Goal: Check status: Check status

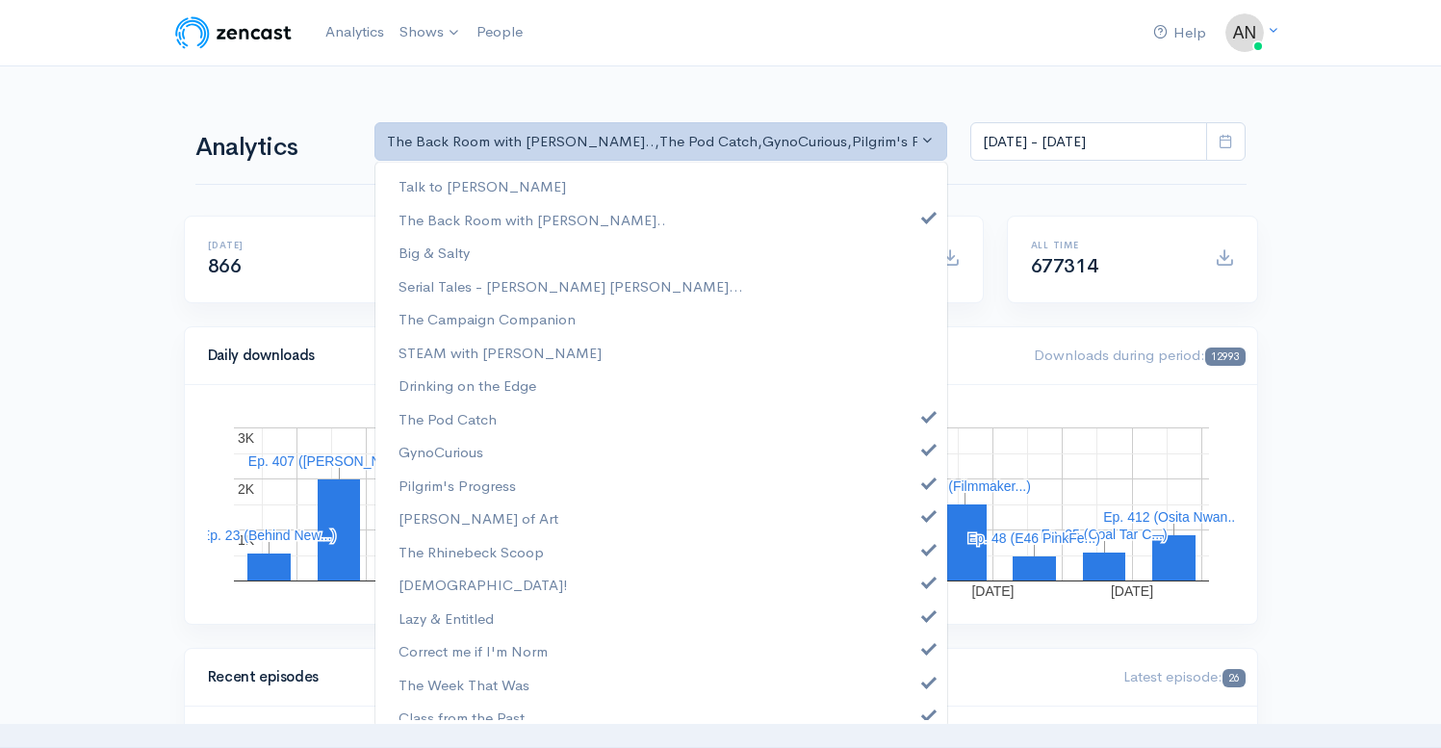
select select "10316"
click at [912, 425] on link "The Pod Catch" at bounding box center [661, 419] width 572 height 34
click at [912, 457] on link "GynoCurious" at bounding box center [661, 452] width 572 height 34
click at [925, 483] on span at bounding box center [929, 481] width 8 height 14
click at [913, 525] on link "[PERSON_NAME] of Art" at bounding box center [661, 518] width 572 height 34
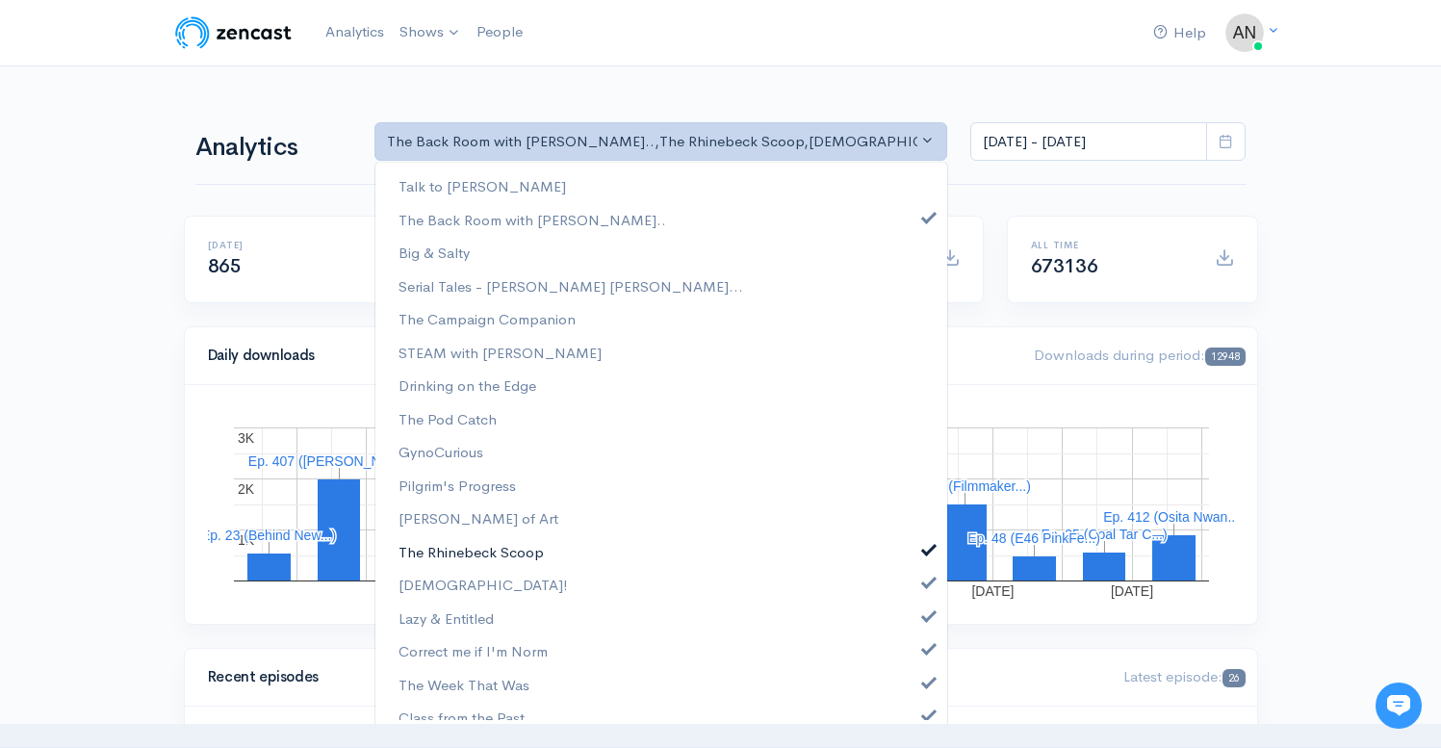
click at [913, 568] on link "The Rhinebeck Scoop" at bounding box center [661, 552] width 572 height 34
click at [925, 586] on span at bounding box center [929, 580] width 8 height 14
click at [925, 617] on span at bounding box center [929, 613] width 8 height 14
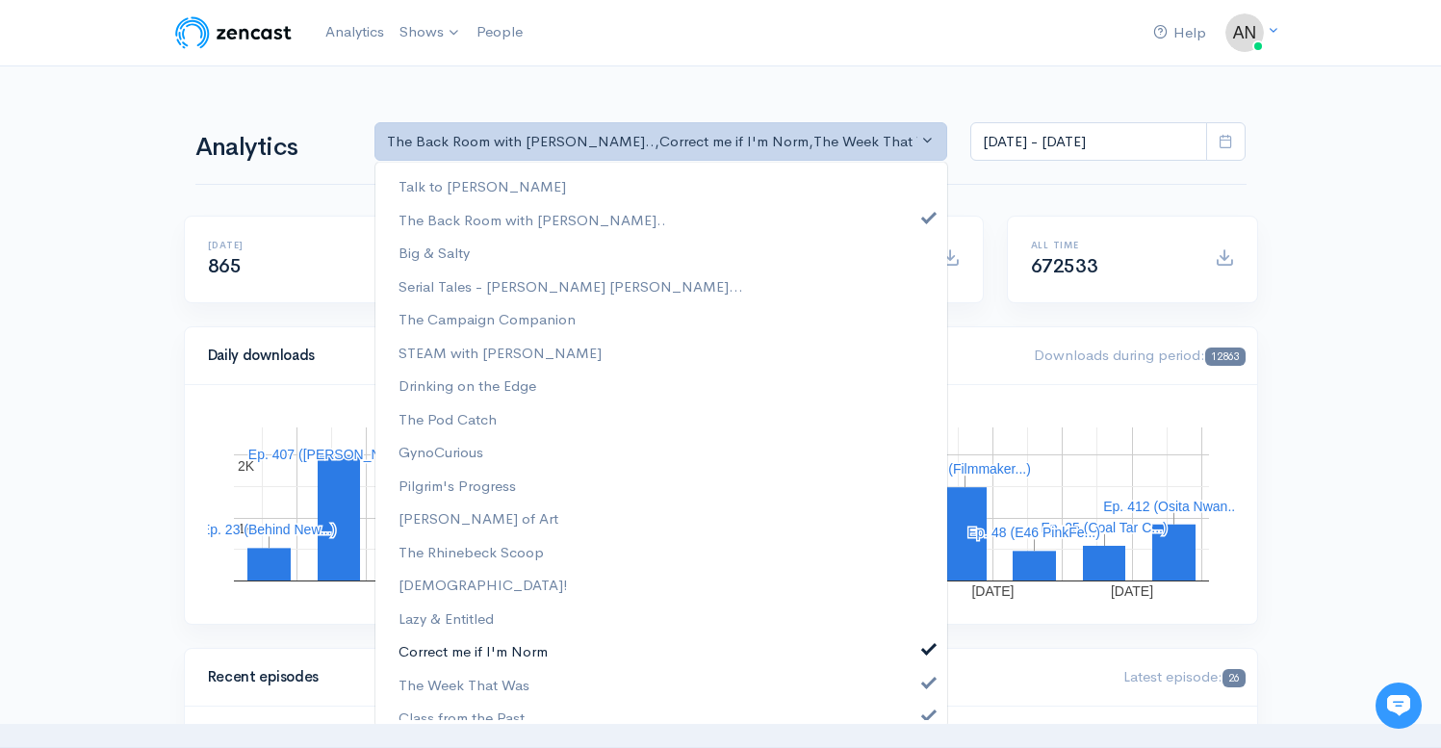
click at [925, 649] on span at bounding box center [929, 646] width 8 height 14
click at [913, 689] on link "The Week That Was" at bounding box center [661, 685] width 572 height 34
click at [925, 717] on span at bounding box center [929, 713] width 8 height 14
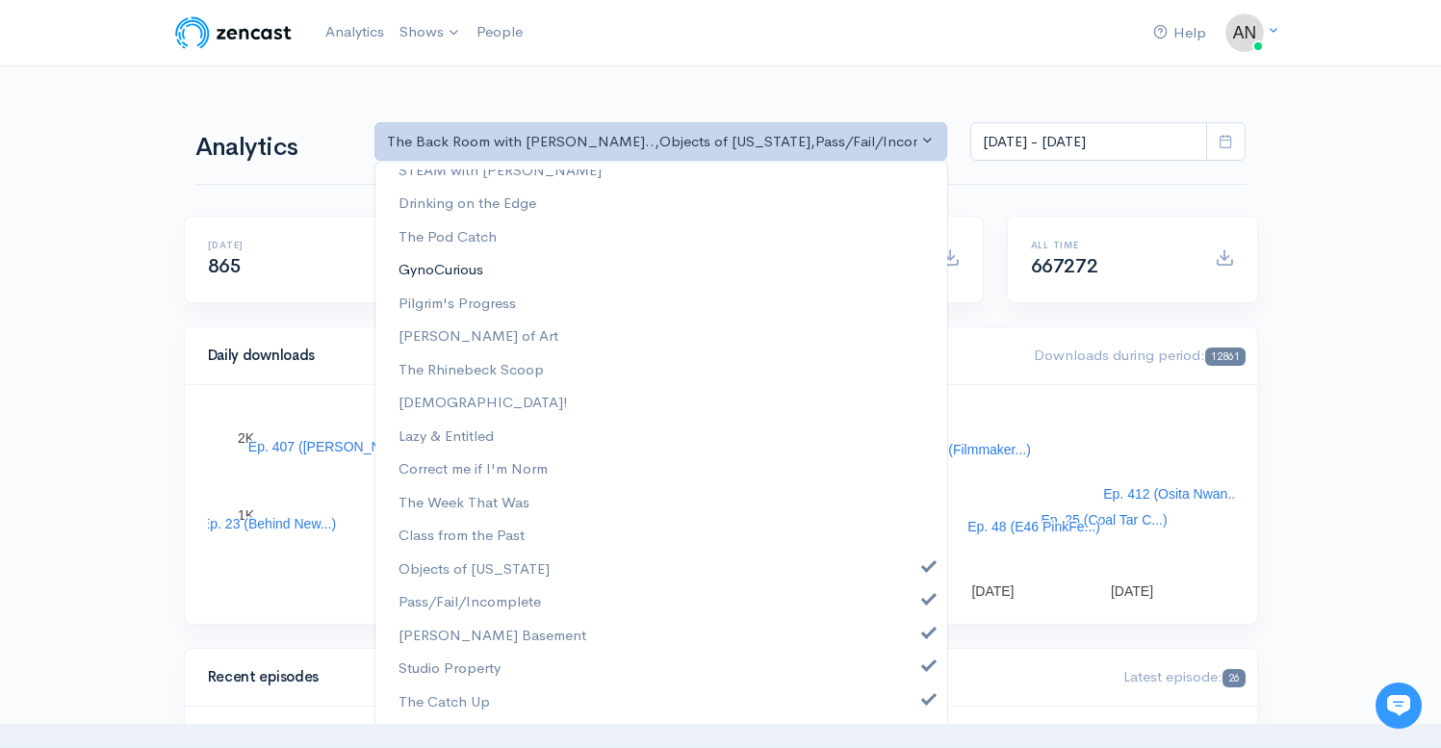
scroll to position [281, 0]
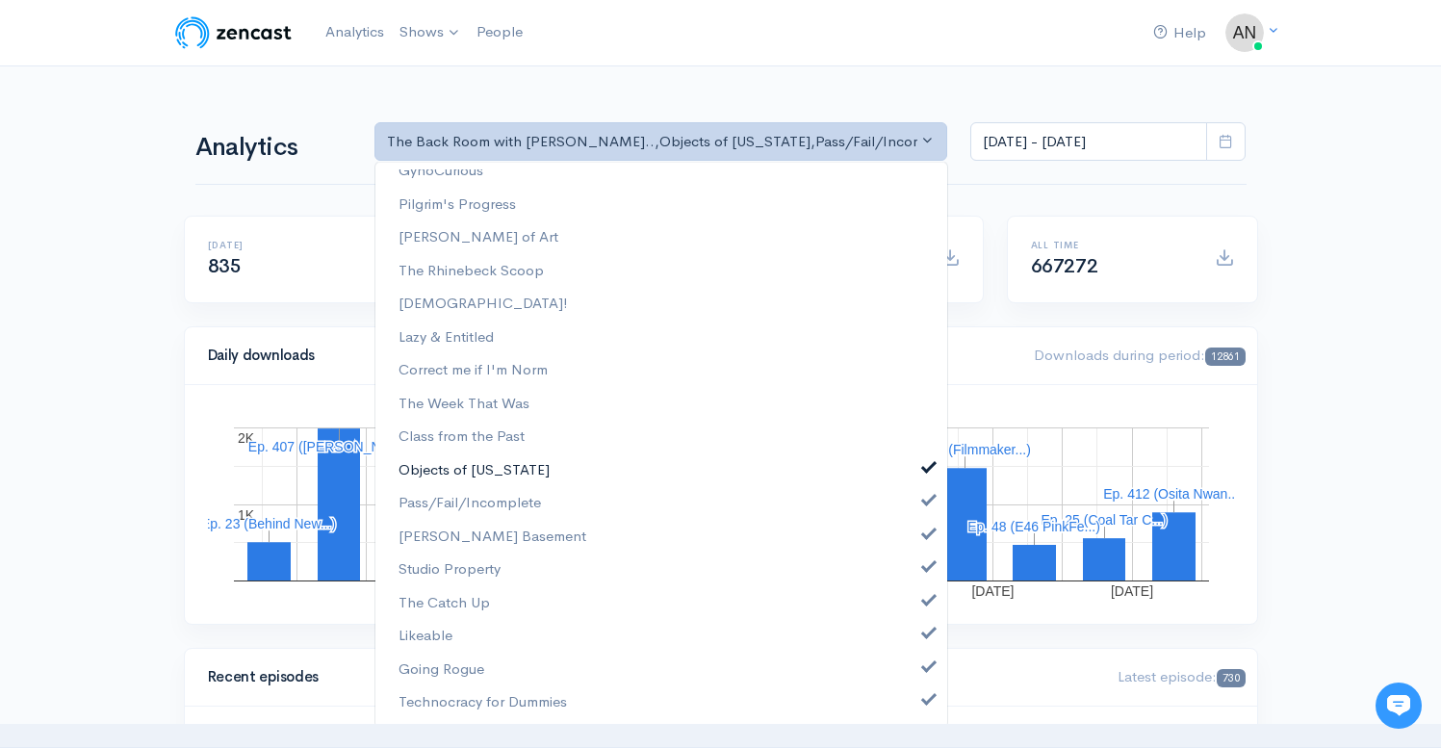
click at [925, 463] on span at bounding box center [929, 465] width 8 height 14
click at [925, 500] on span at bounding box center [929, 498] width 8 height 14
click at [914, 542] on link "[PERSON_NAME] Basement" at bounding box center [661, 537] width 572 height 34
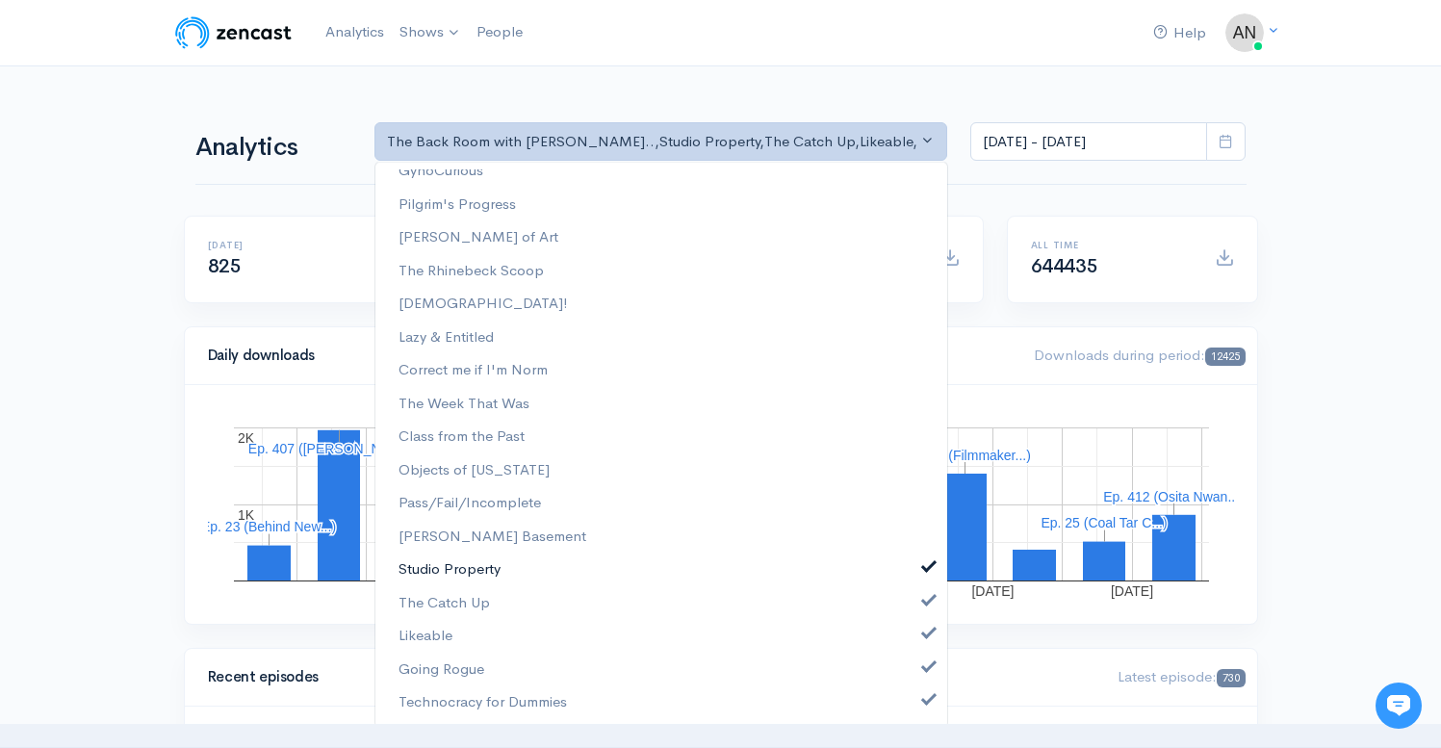
click at [925, 564] on span at bounding box center [929, 564] width 8 height 14
click at [925, 603] on span at bounding box center [929, 598] width 8 height 14
click at [925, 632] on span at bounding box center [929, 631] width 8 height 14
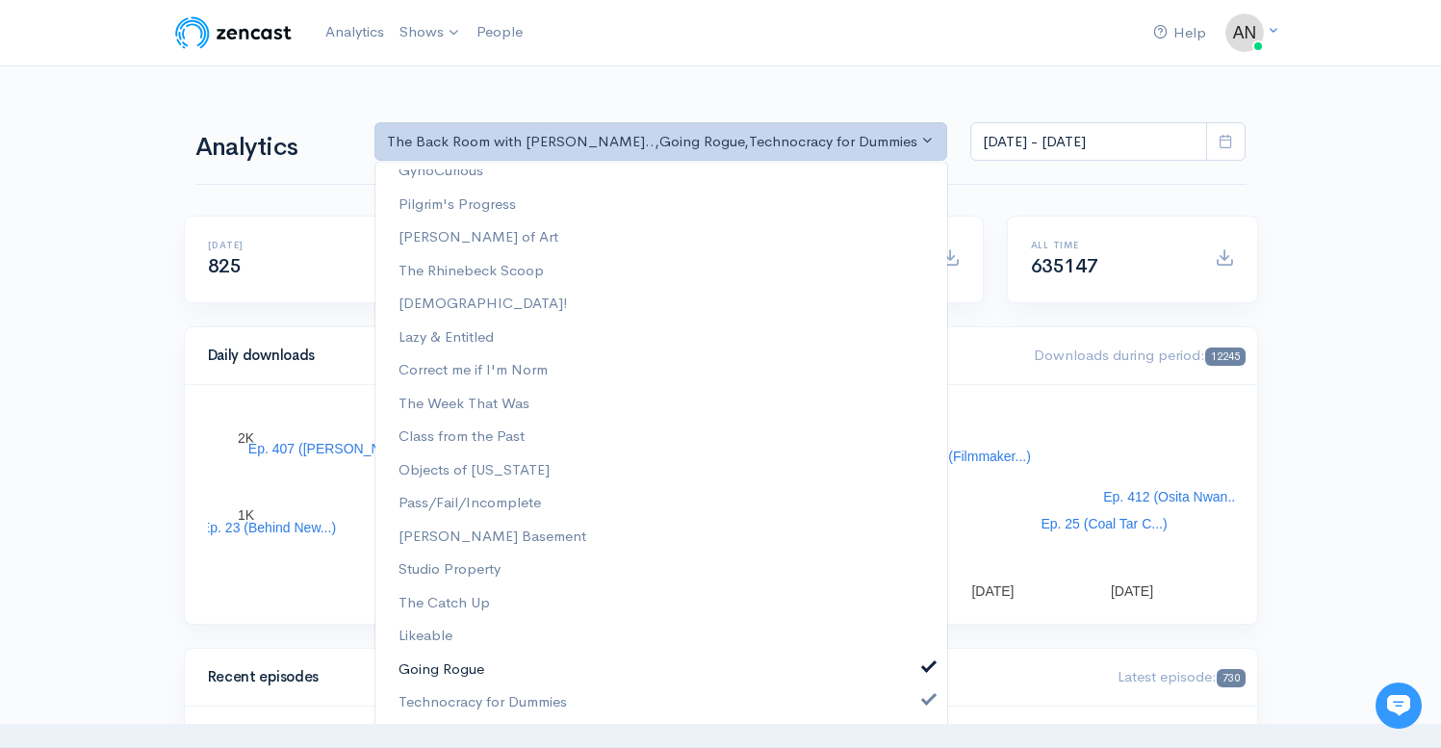
click at [913, 679] on link "Going Rogue" at bounding box center [661, 670] width 572 height 34
click at [913, 707] on link "Technocracy for Dummies" at bounding box center [661, 702] width 572 height 34
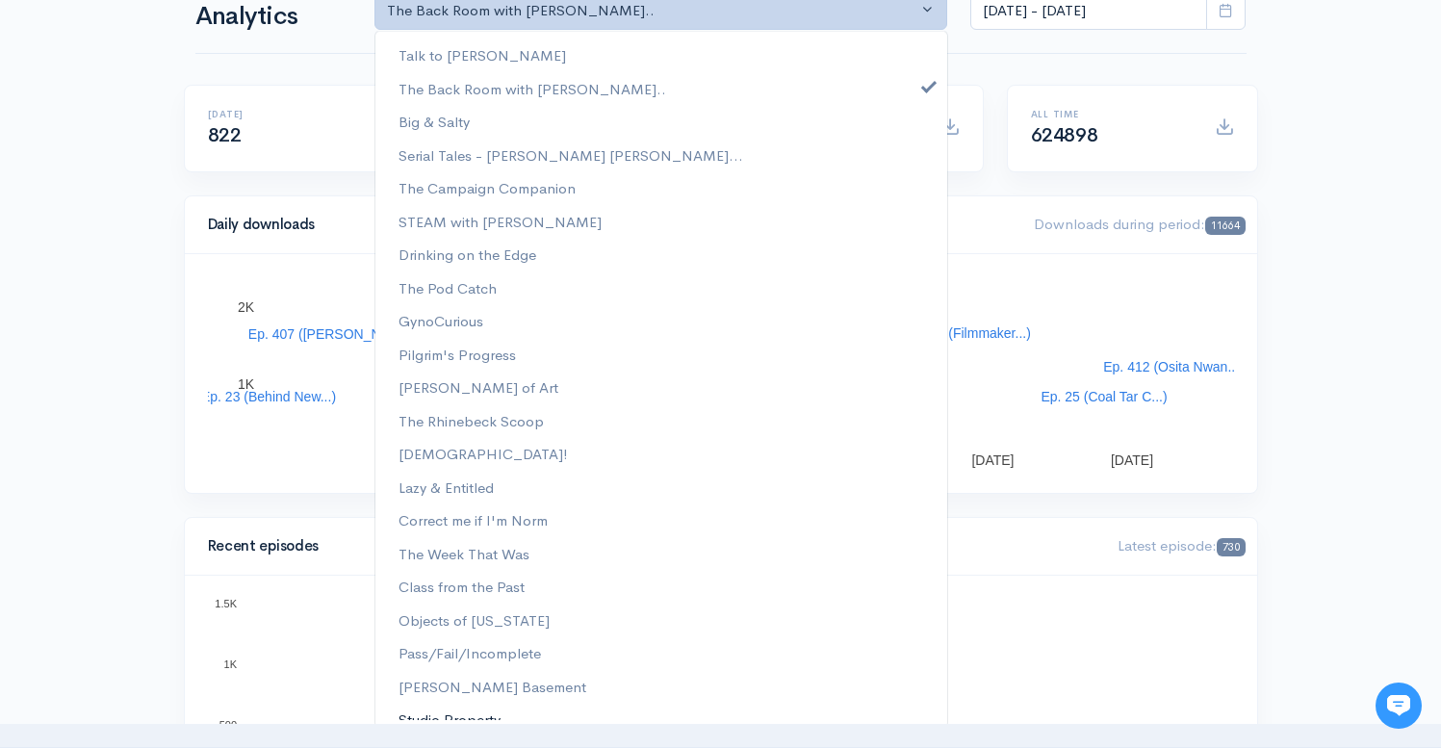
scroll to position [0, 0]
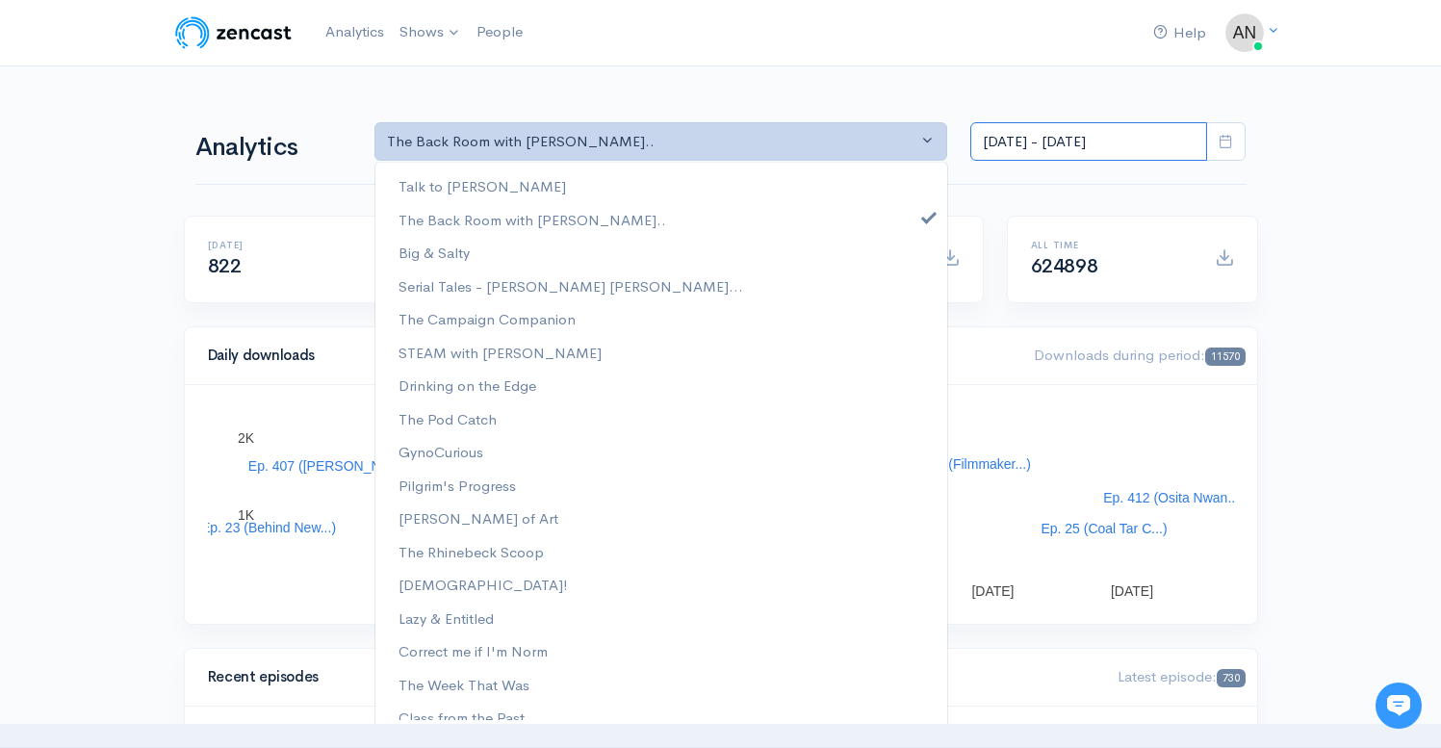
click at [1060, 146] on input "[DATE] - [DATE]" at bounding box center [1088, 141] width 237 height 39
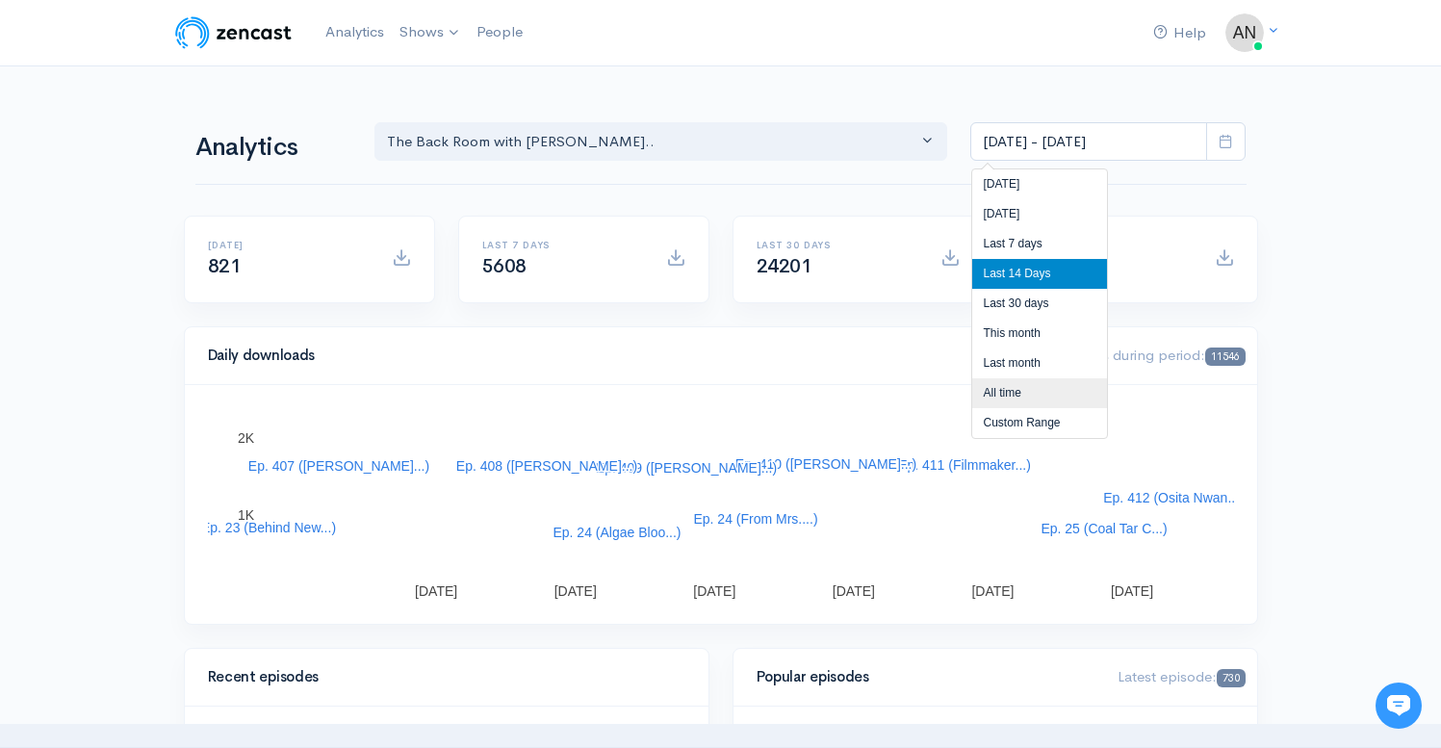
click at [1007, 397] on li "All time" at bounding box center [1039, 393] width 135 height 30
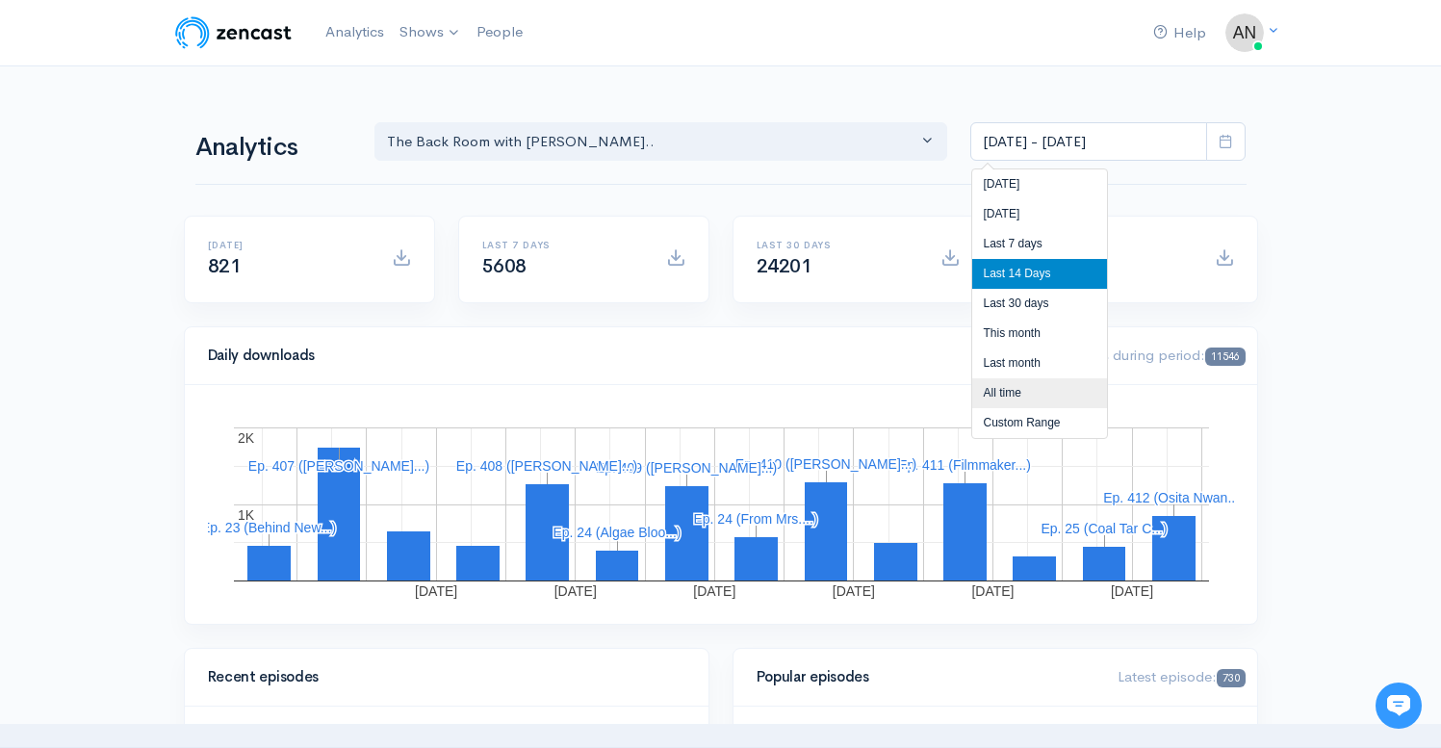
type input "[DATE] - [DATE]"
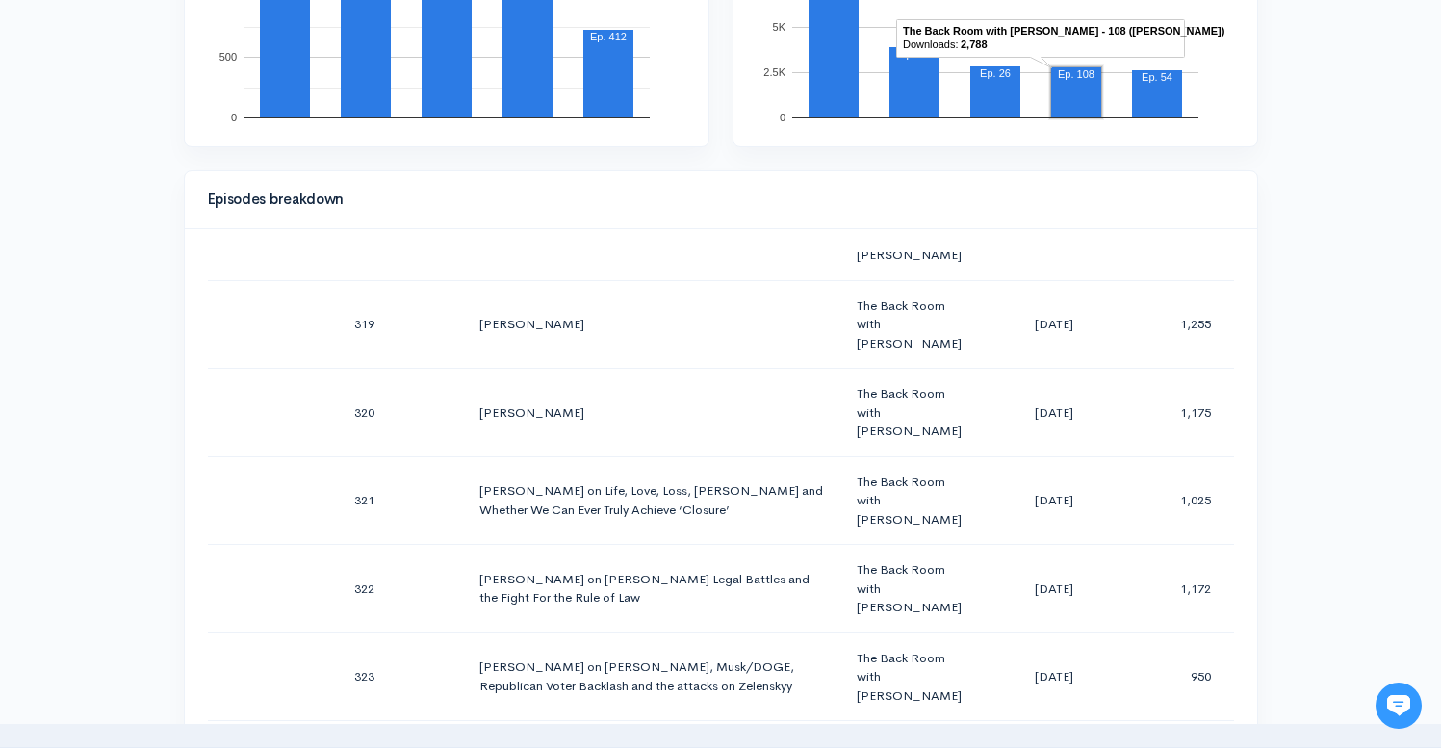
scroll to position [28400, 0]
